Goal: Participate in discussion

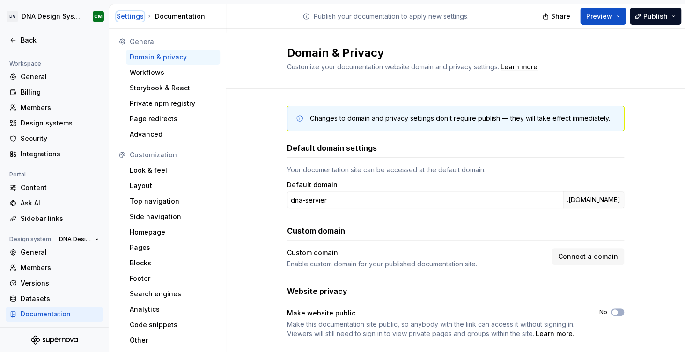
click at [129, 15] on div "Settings" at bounding box center [130, 16] width 27 height 9
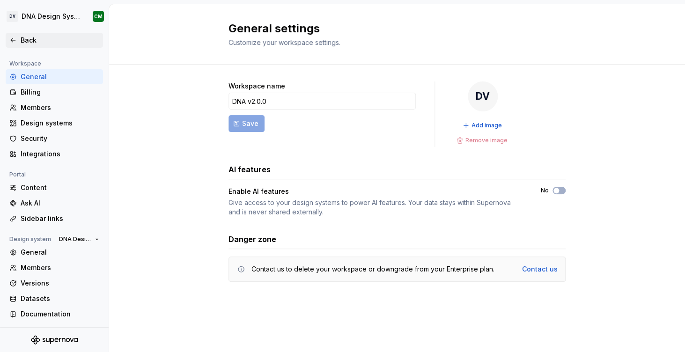
click at [24, 42] on div "Back" at bounding box center [60, 40] width 79 height 9
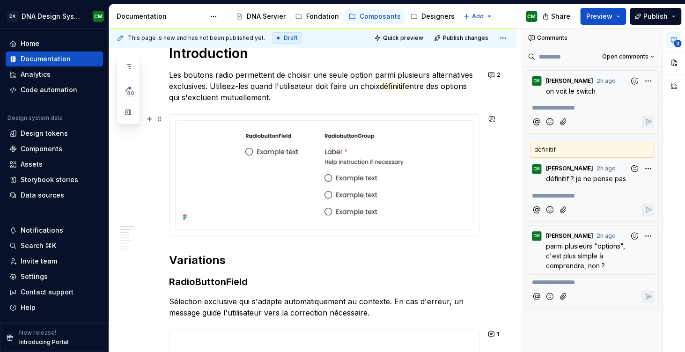
scroll to position [286, 0]
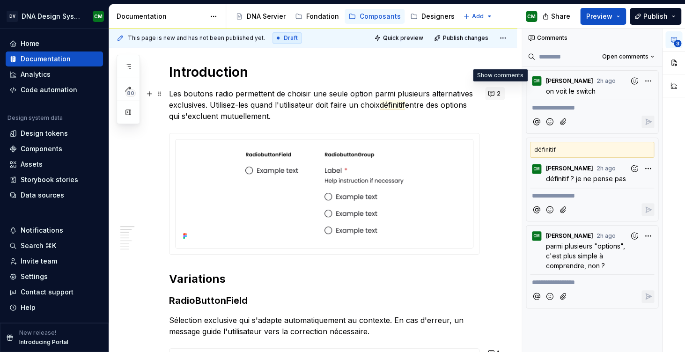
click at [496, 94] on button "2" at bounding box center [495, 93] width 20 height 13
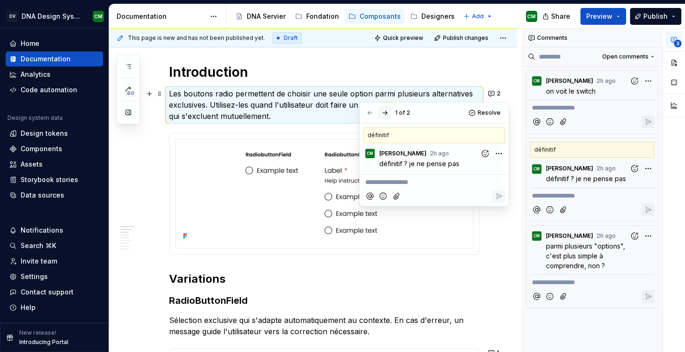
click at [381, 117] on button "button" at bounding box center [384, 112] width 13 height 13
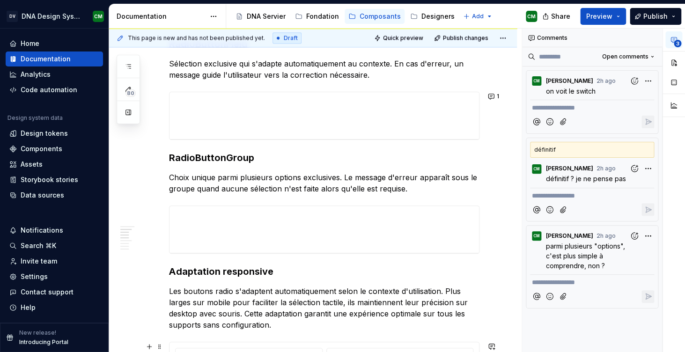
scroll to position [538, 0]
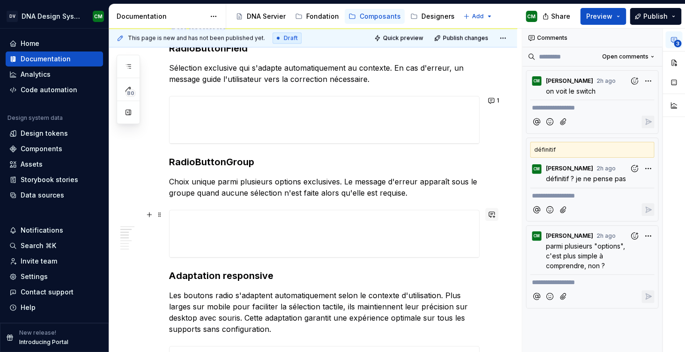
click at [498, 214] on button "button" at bounding box center [491, 214] width 13 height 13
click at [497, 99] on button "1" at bounding box center [494, 100] width 18 height 13
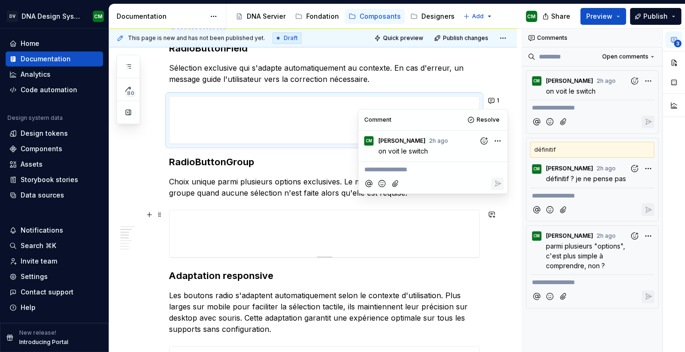
type textarea "*"
click at [453, 218] on div at bounding box center [323, 233] width 309 height 47
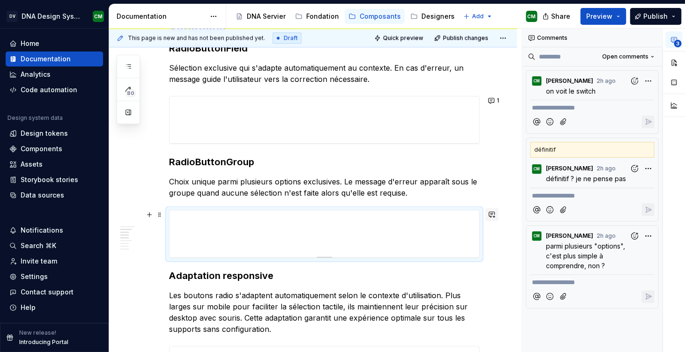
click at [493, 218] on button "button" at bounding box center [491, 214] width 13 height 13
click at [492, 243] on icon "Send" at bounding box center [493, 245] width 6 height 6
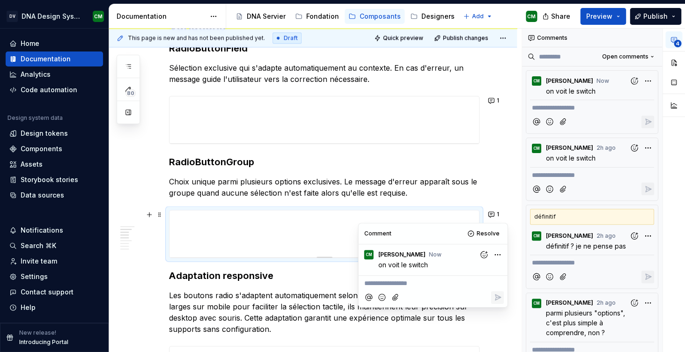
type textarea "*"
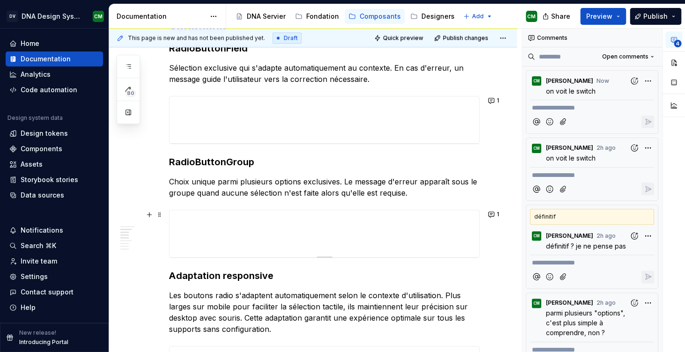
click at [340, 189] on p "Choix unique parmi plusieurs options exclusives. Le message d'erreur apparaît s…" at bounding box center [324, 187] width 310 height 22
click at [322, 183] on p "Choix unique parmi plusieurs options exclusives. Le message d'erreur apparaît s…" at bounding box center [324, 187] width 310 height 22
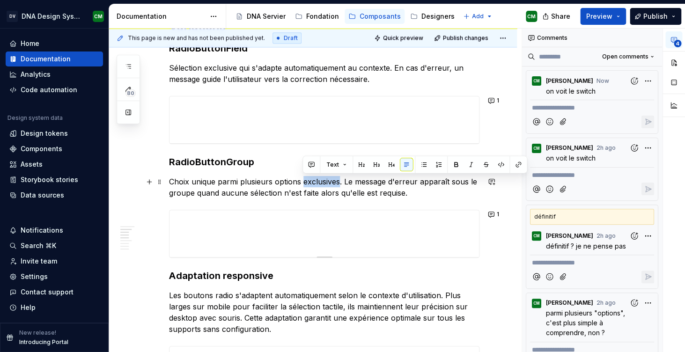
click at [322, 183] on p "Choix unique parmi plusieurs options exclusives. Le message d'erreur apparaît s…" at bounding box center [324, 187] width 310 height 22
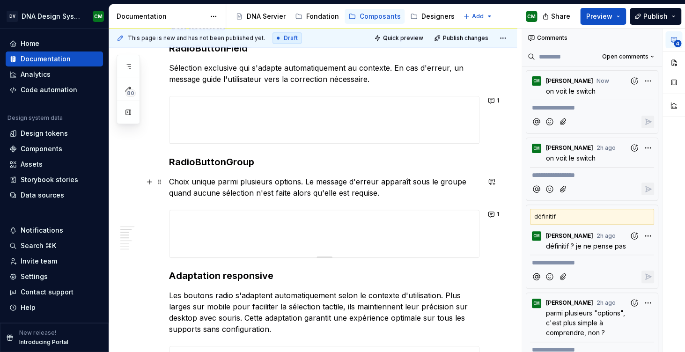
click at [394, 197] on p "Choix unique parmi plusieurs options. Le message d'erreur apparaît sous le grou…" at bounding box center [324, 187] width 310 height 22
click at [389, 192] on p "Choix unique parmi plusieurs options. Le message d'erreur apparaît sous le grou…" at bounding box center [324, 187] width 310 height 22
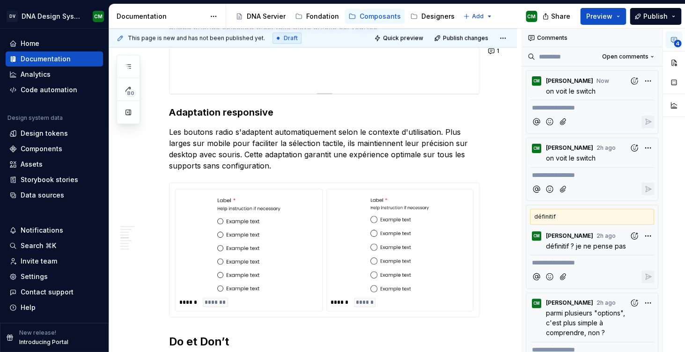
scroll to position [708, 0]
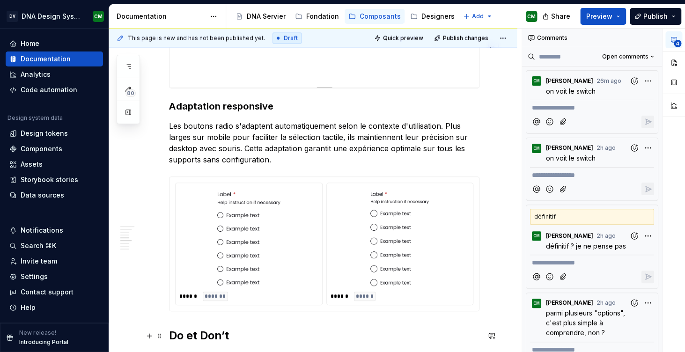
type textarea "*"
